Goal: Find contact information: Find contact information

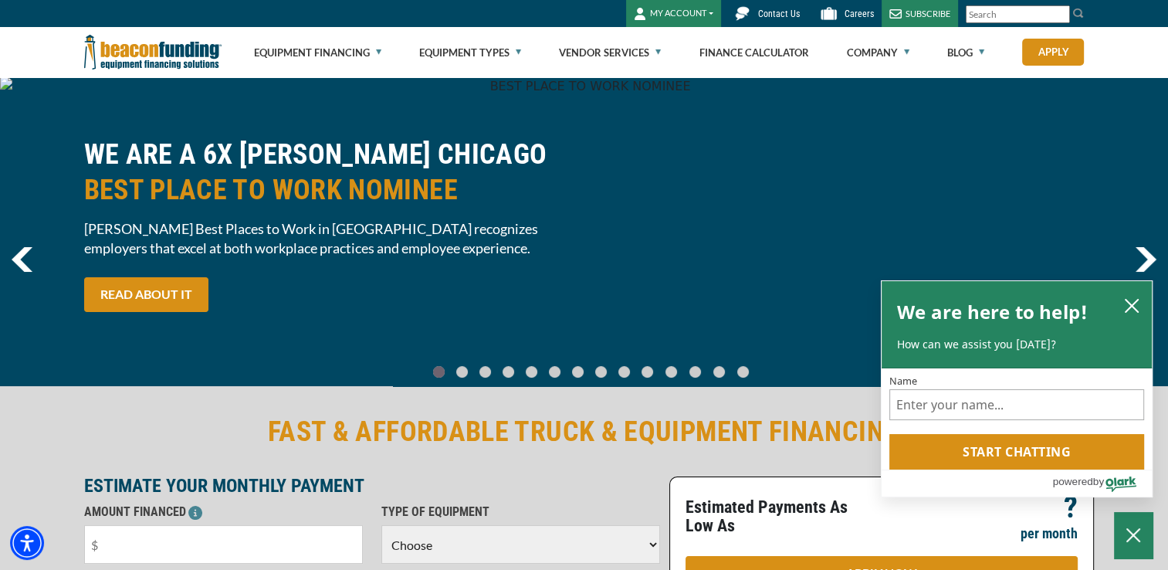
click at [791, 14] on span "Contact Us" at bounding box center [779, 13] width 42 height 11
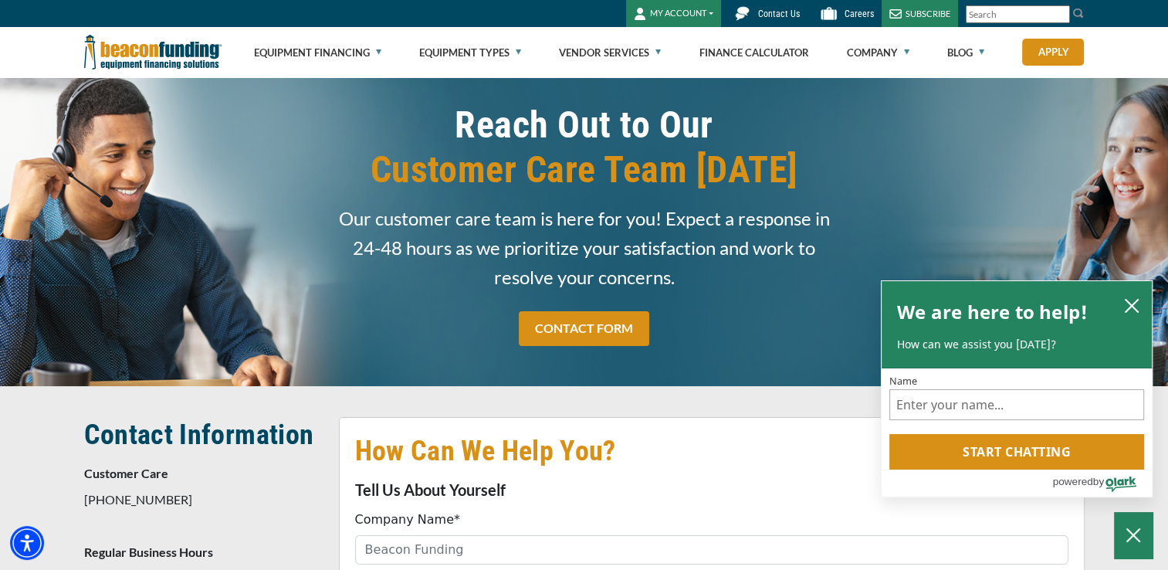
click at [686, 11] on button "MY ACCOUNT" at bounding box center [673, 13] width 95 height 27
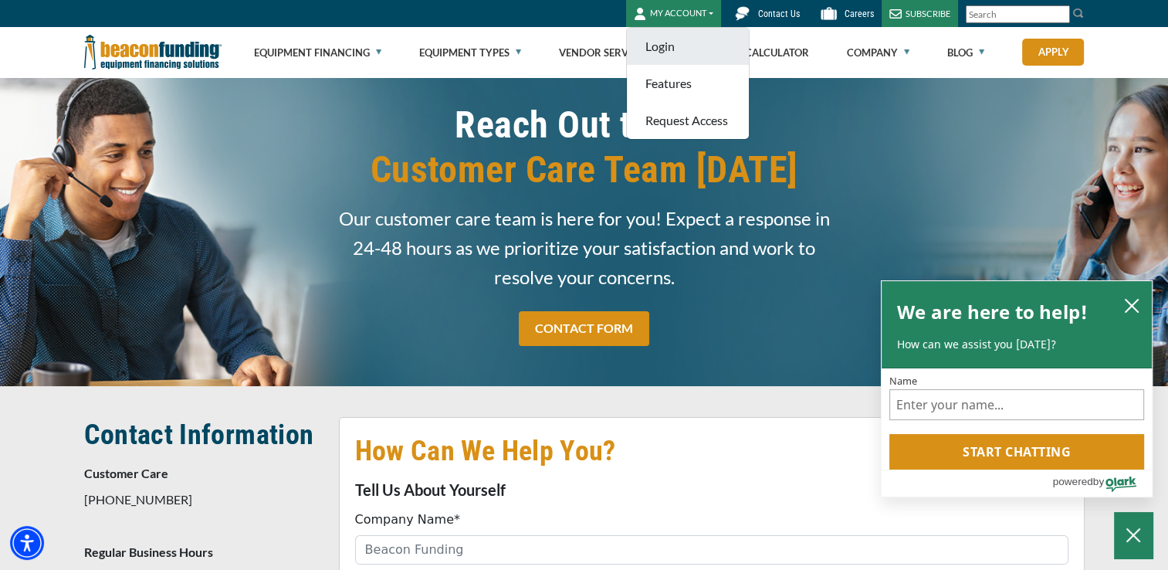
click at [686, 47] on link "Login" at bounding box center [688, 46] width 122 height 37
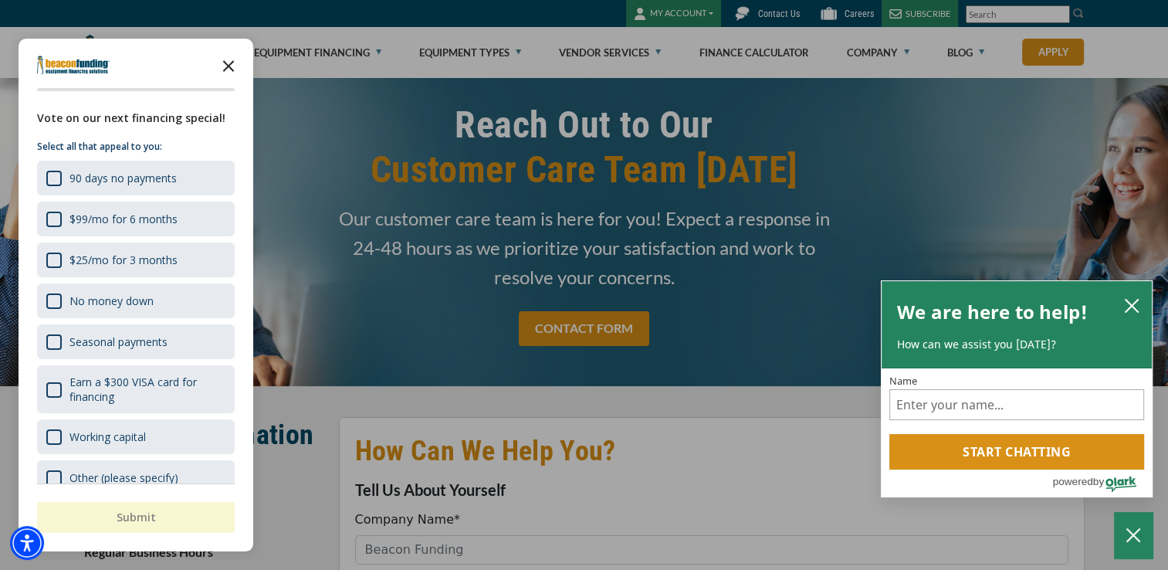
click at [228, 63] on icon "Close the survey" at bounding box center [228, 64] width 31 height 31
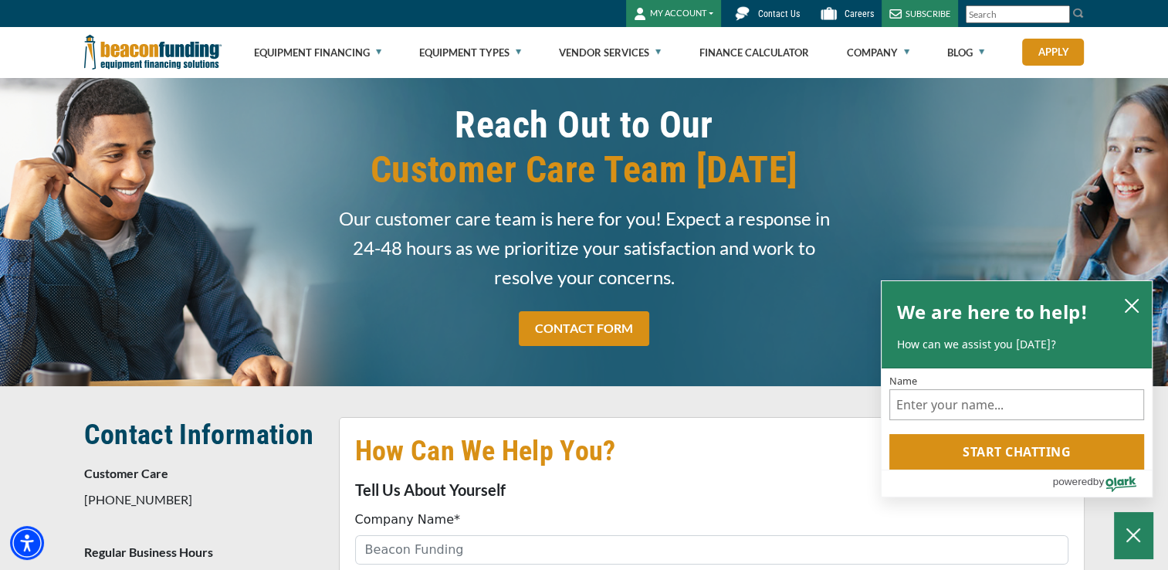
click at [772, 8] on span "Contact Us" at bounding box center [779, 13] width 42 height 11
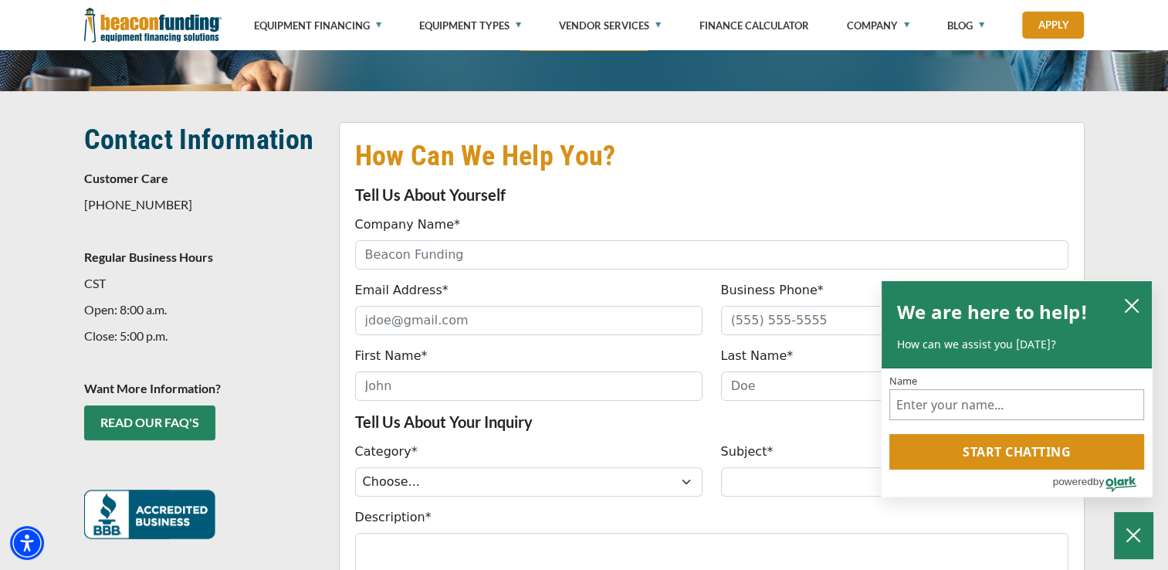
scroll to position [284, 0]
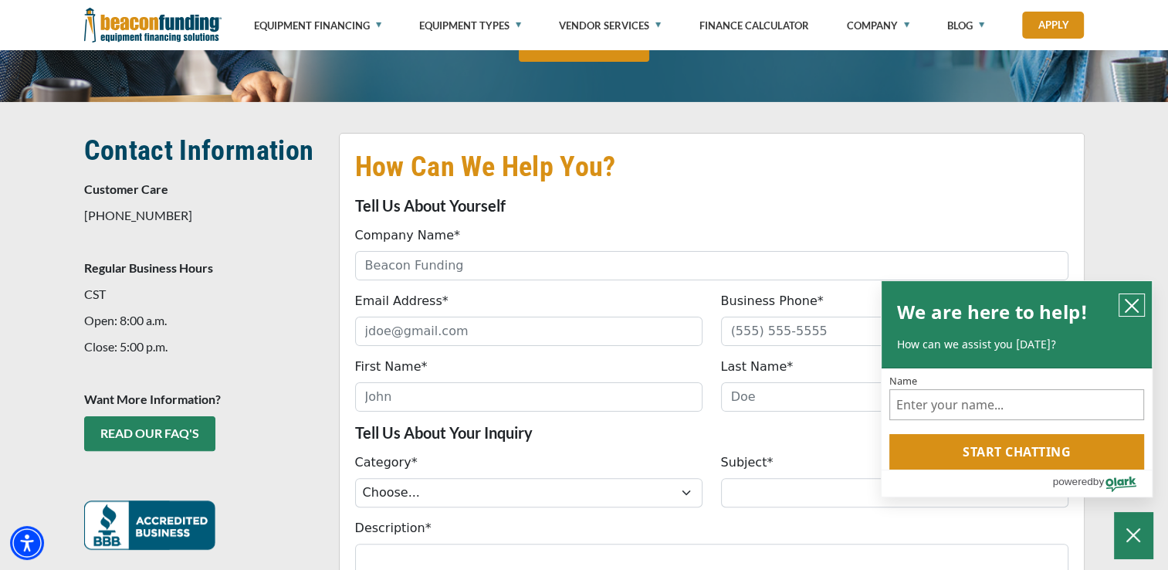
click at [1136, 304] on icon "close chatbox" at bounding box center [1131, 305] width 15 height 15
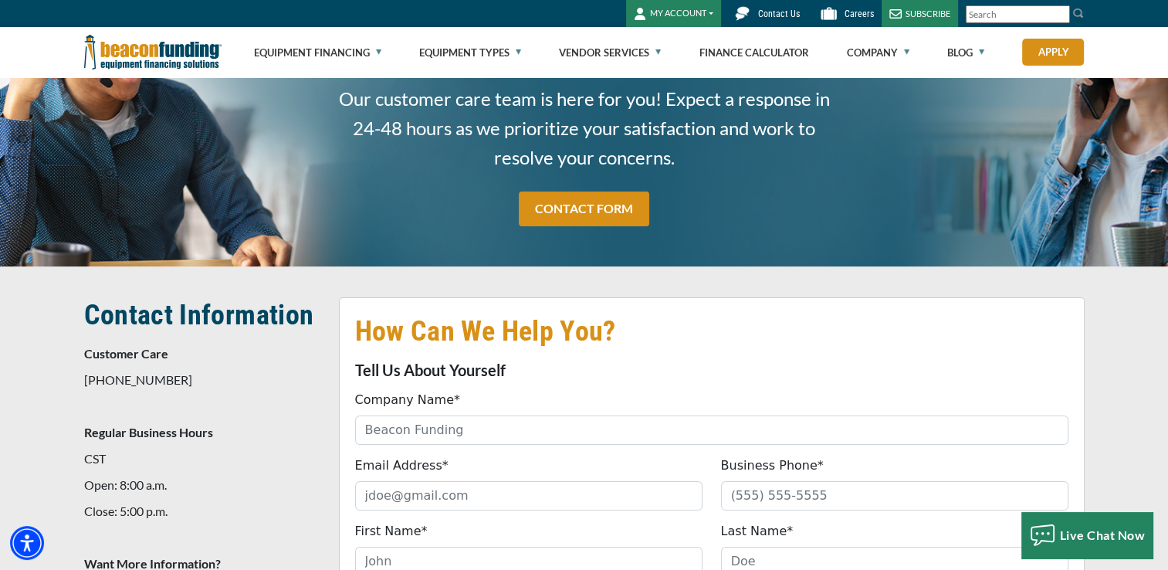
scroll to position [0, 0]
